Goal: Check status

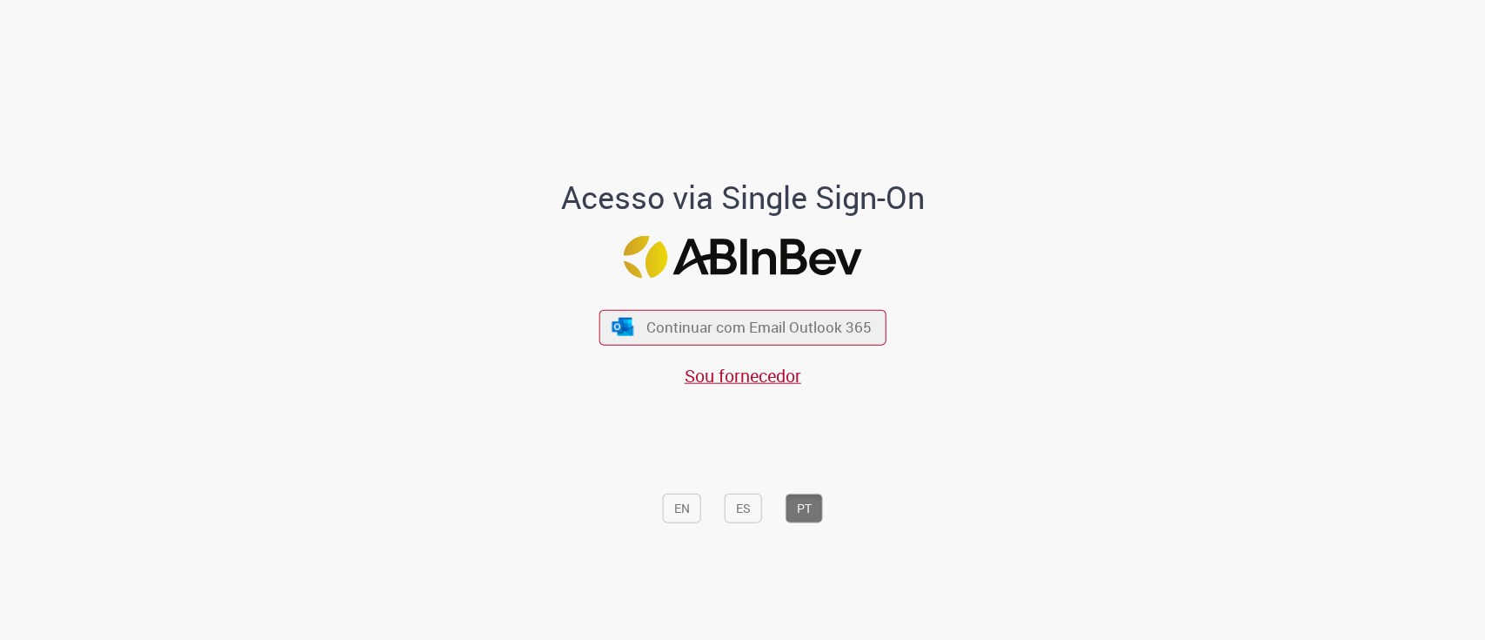
click at [787, 346] on div "Continuar com Email Outlook 365 Sou fornecedor" at bounding box center [743, 339] width 287 height 97
click at [794, 331] on span "Continuar com Email Outlook 365" at bounding box center [760, 327] width 230 height 20
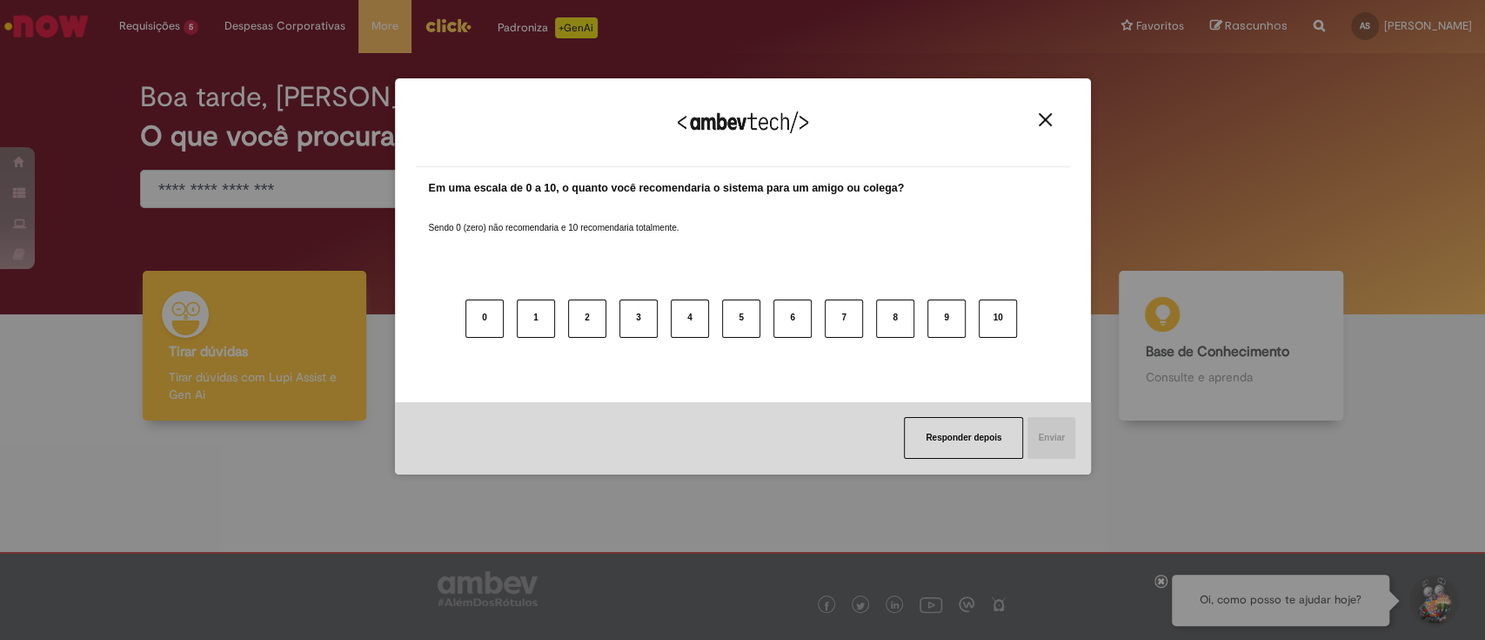
click at [1056, 118] on button "Close" at bounding box center [1045, 119] width 23 height 15
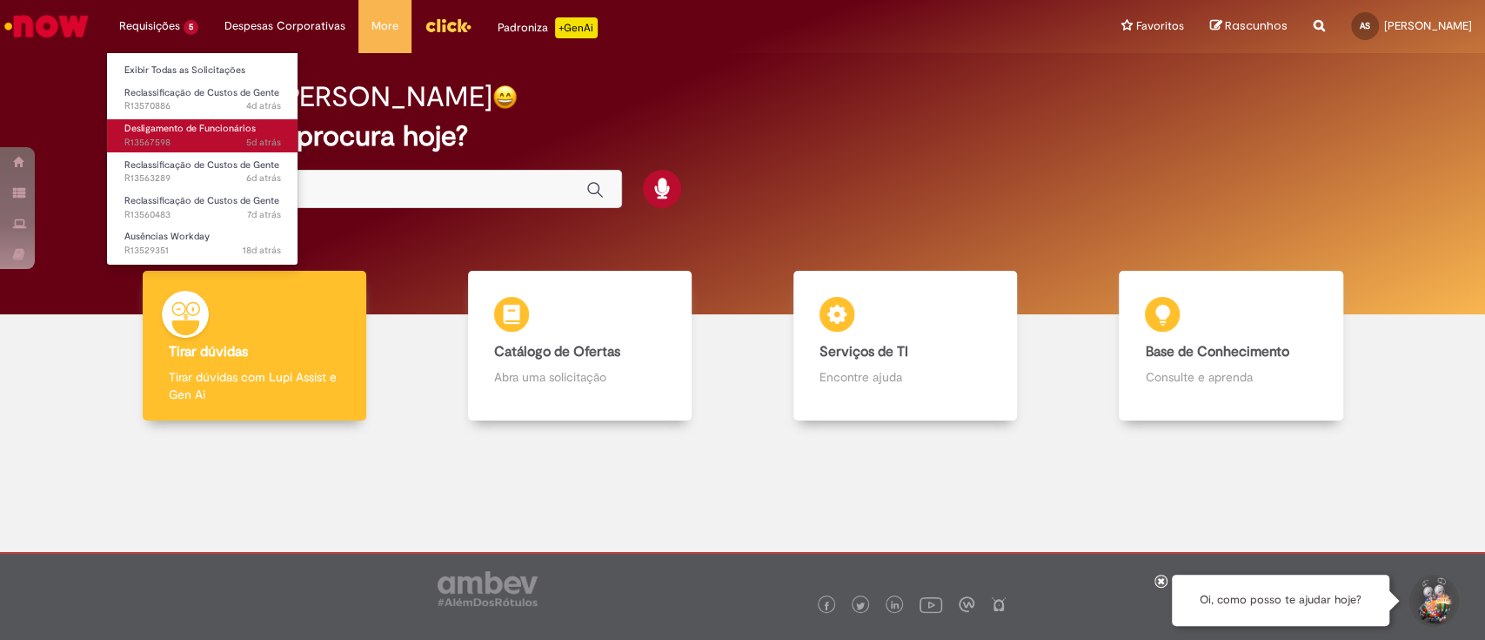
click at [184, 138] on span "5d atrás 5 dias atrás R13567598" at bounding box center [202, 143] width 157 height 14
